Goal: Information Seeking & Learning: Check status

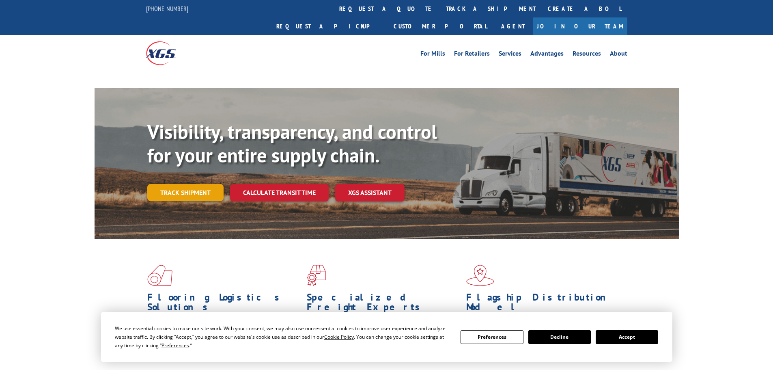
click at [182, 184] on link "Track shipment" at bounding box center [185, 192] width 76 height 17
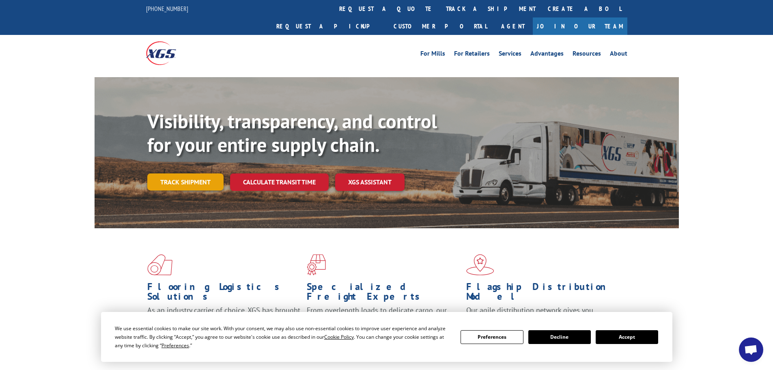
click at [185, 173] on link "Track shipment" at bounding box center [185, 181] width 76 height 17
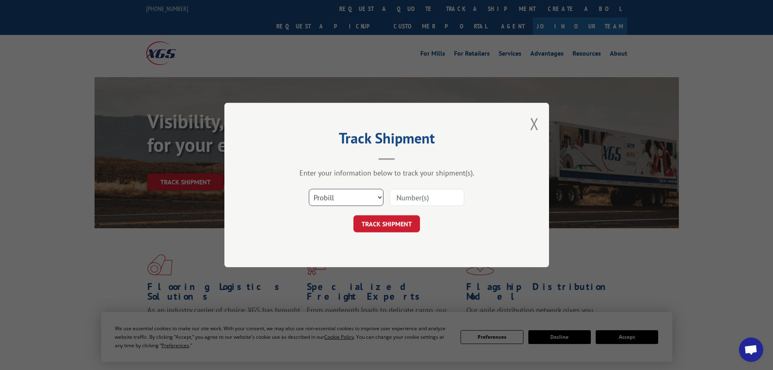
click at [327, 192] on select "Select category... Probill BOL PO" at bounding box center [346, 197] width 75 height 17
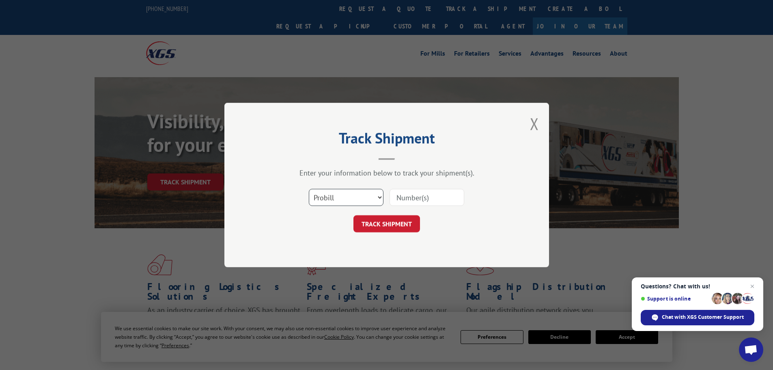
select select "po"
click at [309, 189] on select "Select category... Probill BOL PO" at bounding box center [346, 197] width 75 height 17
click at [415, 201] on input at bounding box center [427, 197] width 75 height 17
paste input "06549878"
type input "06549878"
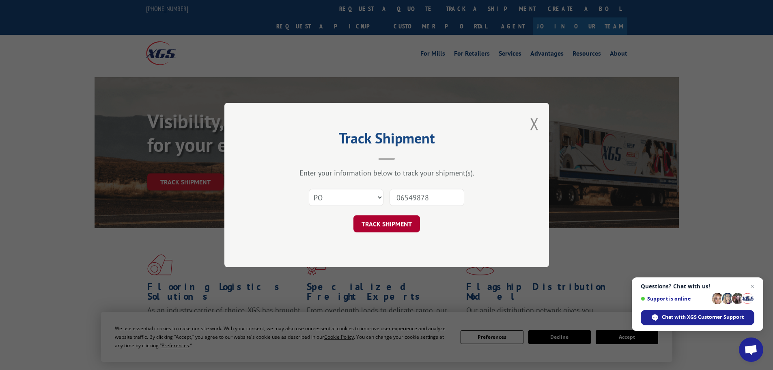
click at [397, 224] on button "TRACK SHIPMENT" at bounding box center [387, 223] width 67 height 17
